Goal: Information Seeking & Learning: Learn about a topic

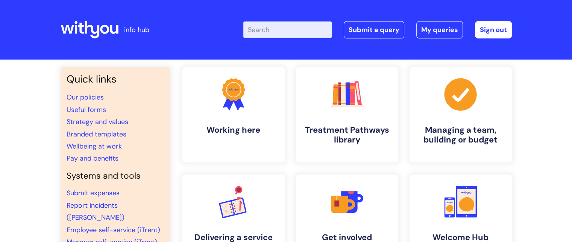
drag, startPoint x: 0, startPoint y: 0, endPoint x: 295, endPoint y: 27, distance: 296.5
click at [295, 27] on input "Enter your search term here..." at bounding box center [287, 29] width 88 height 17
type input "toilet"
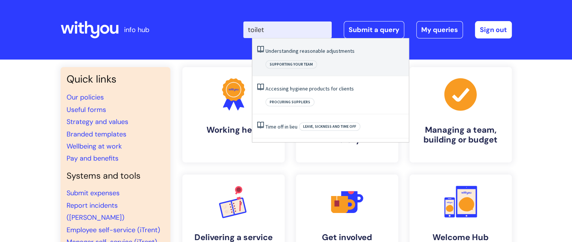
click at [306, 50] on link "Understanding reasonable adjustments" at bounding box center [310, 50] width 89 height 7
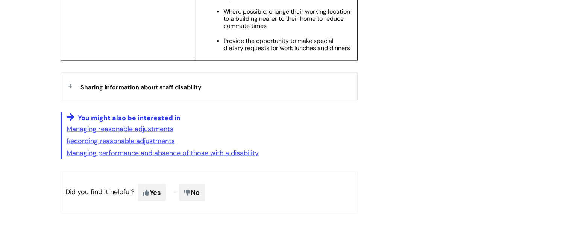
scroll to position [1467, 0]
click at [146, 145] on u "Recording reasonable adjustments" at bounding box center [121, 140] width 108 height 9
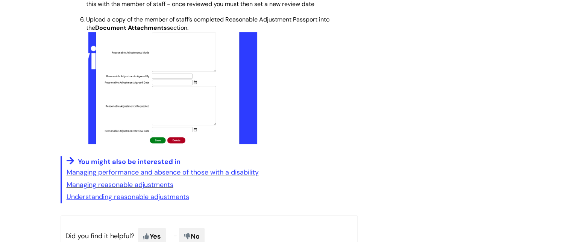
scroll to position [595, 0]
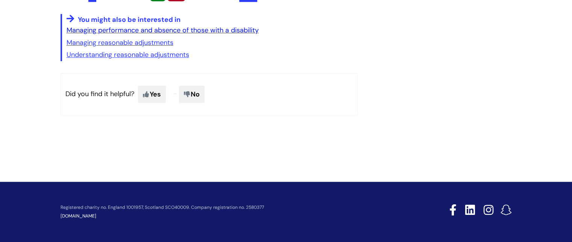
click at [197, 30] on link "Managing performance and absence of those with a disability" at bounding box center [163, 30] width 192 height 9
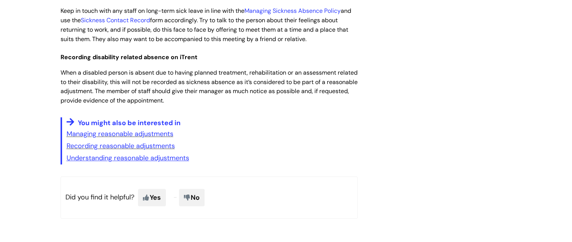
scroll to position [752, 0]
